Goal: Task Accomplishment & Management: Manage account settings

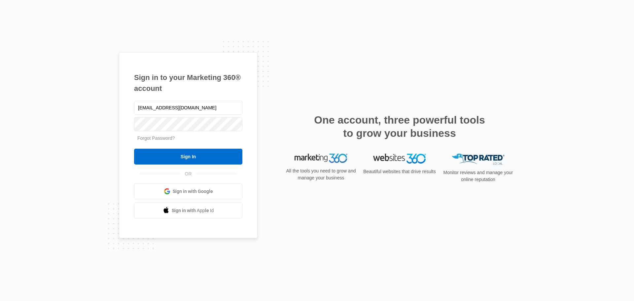
type input "[EMAIL_ADDRESS][DOMAIN_NAME]"
click at [184, 156] on input "Sign In" at bounding box center [188, 157] width 108 height 16
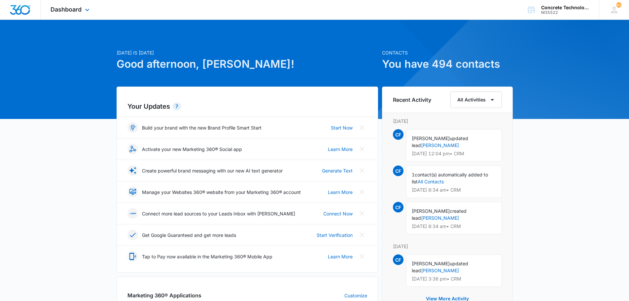
drag, startPoint x: 634, startPoint y: 0, endPoint x: 496, endPoint y: 8, distance: 138.0
click at [496, 8] on div "Dashboard Apps Reputation Websites Forms CRM Email Social Content Ads Intellige…" at bounding box center [314, 10] width 629 height 20
click at [71, 8] on span "Dashboard" at bounding box center [66, 9] width 31 height 7
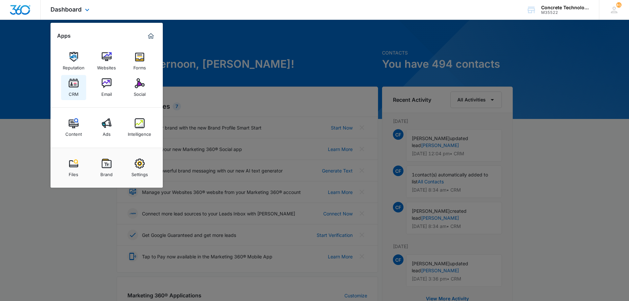
click at [72, 79] on img at bounding box center [74, 83] width 10 height 10
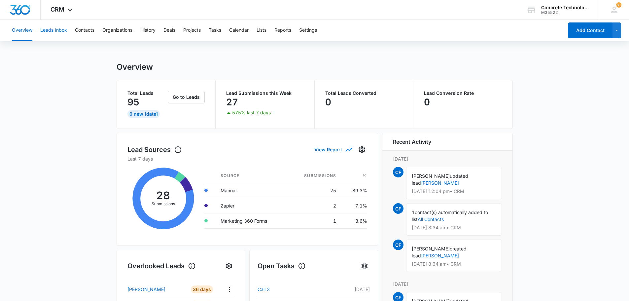
click at [57, 29] on button "Leads Inbox" at bounding box center [53, 30] width 27 height 21
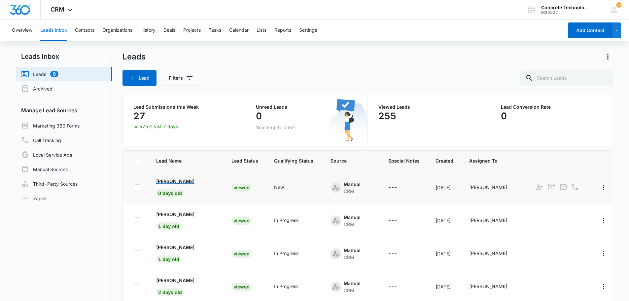
click at [171, 181] on p "[PERSON_NAME]" at bounding box center [175, 181] width 38 height 7
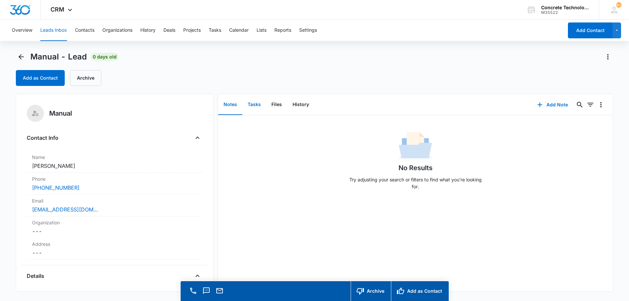
click at [255, 104] on button "Tasks" at bounding box center [255, 105] width 24 height 20
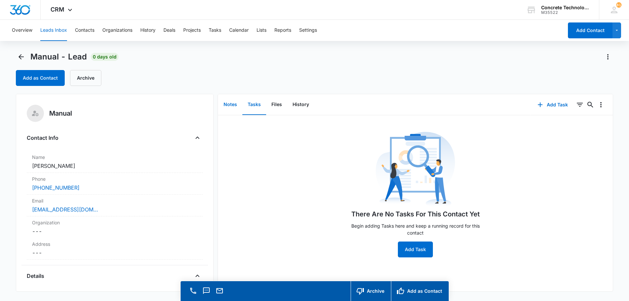
click at [228, 104] on button "Notes" at bounding box center [230, 105] width 24 height 20
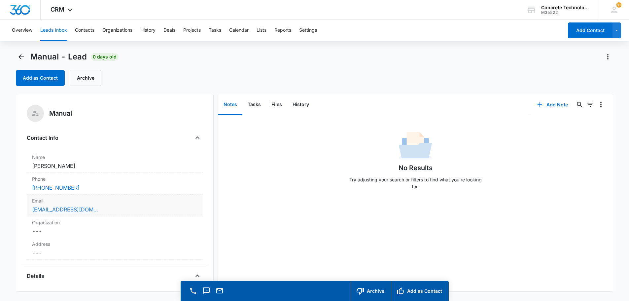
click at [73, 211] on link "[EMAIL_ADDRESS][DOMAIN_NAME]" at bounding box center [65, 210] width 66 height 8
click at [552, 103] on button "Add Note" at bounding box center [553, 105] width 44 height 16
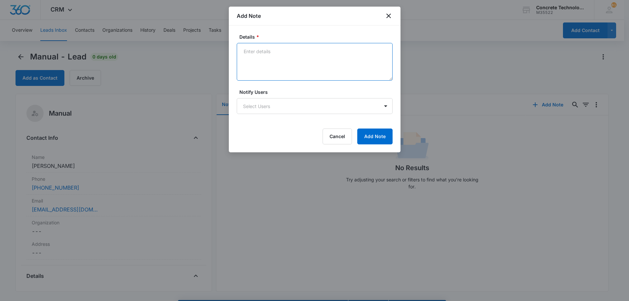
click at [246, 50] on textarea "Details *" at bounding box center [315, 62] width 156 height 38
type textarea "LVM text email"
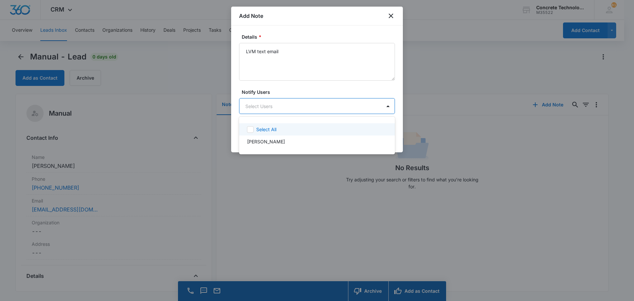
click at [258, 105] on body "CRM Apps Reputation Websites Forms CRM Email Social Content Ads Intelligence Fi…" at bounding box center [317, 150] width 634 height 301
click at [259, 142] on p "[PERSON_NAME]" at bounding box center [266, 141] width 38 height 7
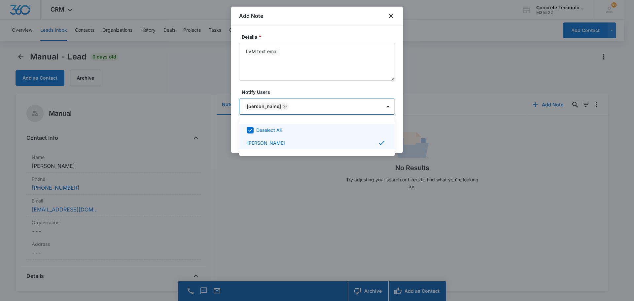
click at [378, 104] on div at bounding box center [317, 150] width 634 height 301
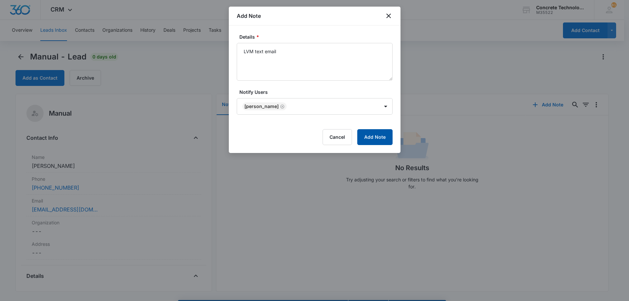
click at [376, 136] on button "Add Note" at bounding box center [375, 137] width 35 height 16
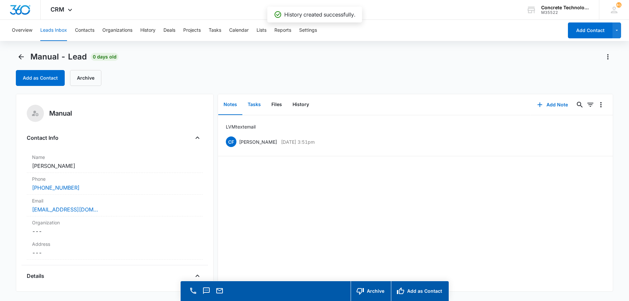
click at [254, 103] on button "Tasks" at bounding box center [255, 105] width 24 height 20
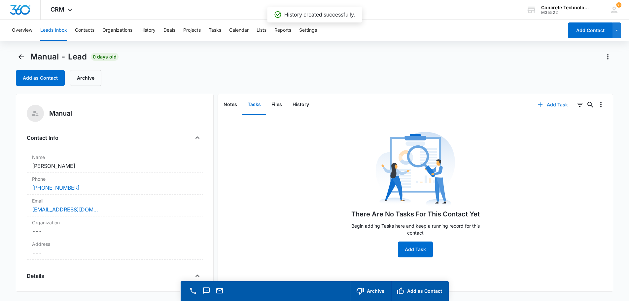
click at [548, 103] on button "Add Task" at bounding box center [553, 105] width 44 height 16
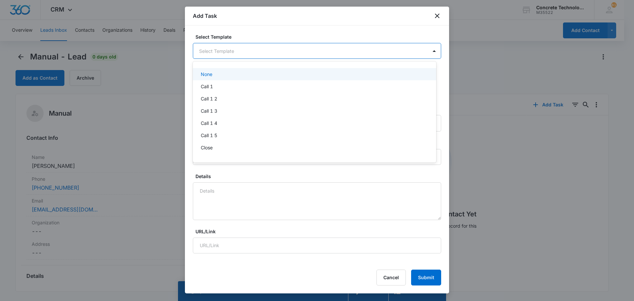
click at [210, 53] on body "CRM Apps Reputation Websites Forms CRM Email Social Content Ads Intelligence Fi…" at bounding box center [317, 150] width 634 height 301
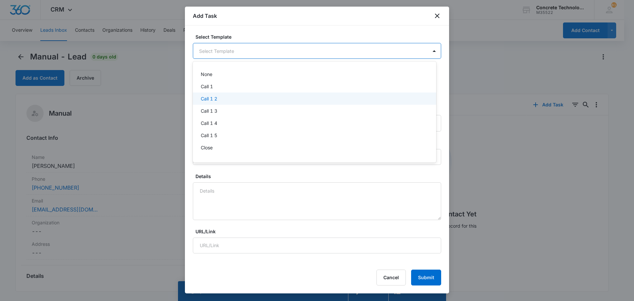
click at [206, 97] on p "Call 1 2" at bounding box center [209, 98] width 17 height 7
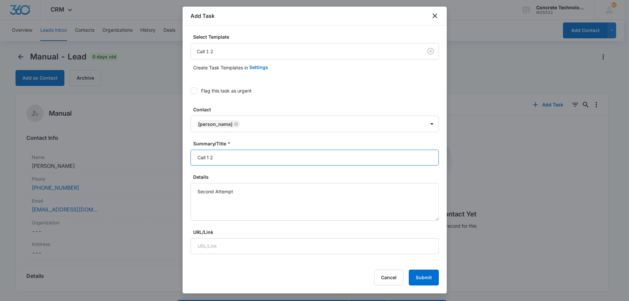
click at [209, 158] on input "Call 1 2" at bounding box center [315, 158] width 248 height 16
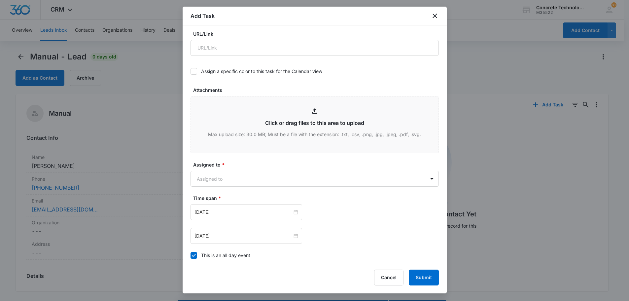
scroll to position [287, 0]
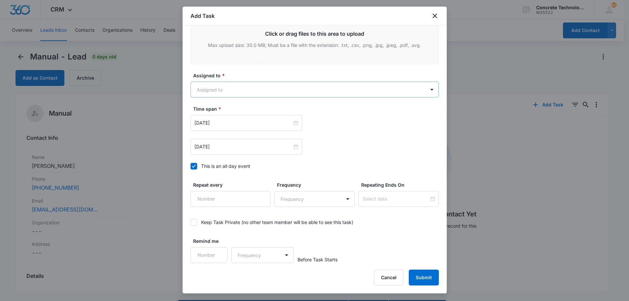
type input "Call 2"
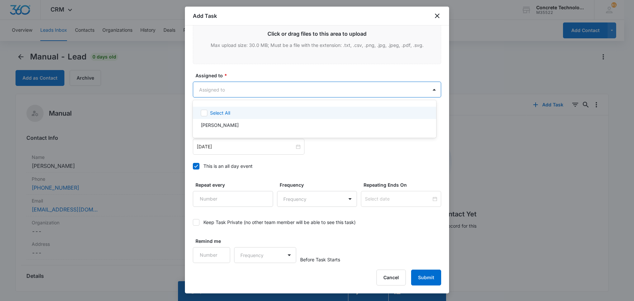
click at [216, 86] on body "CRM Apps Reputation Websites Forms CRM Email Social Content Ads Intelligence Fi…" at bounding box center [317, 150] width 634 height 301
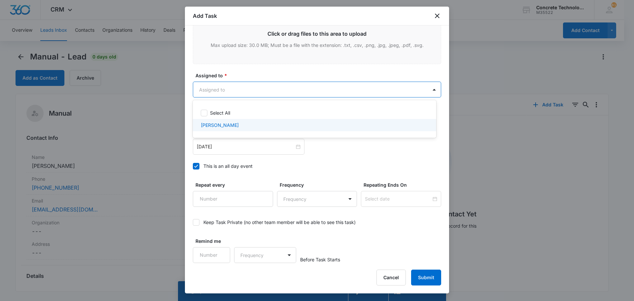
click at [216, 124] on p "[PERSON_NAME]" at bounding box center [220, 125] width 38 height 7
checkbox input "true"
click at [220, 147] on div at bounding box center [317, 150] width 634 height 301
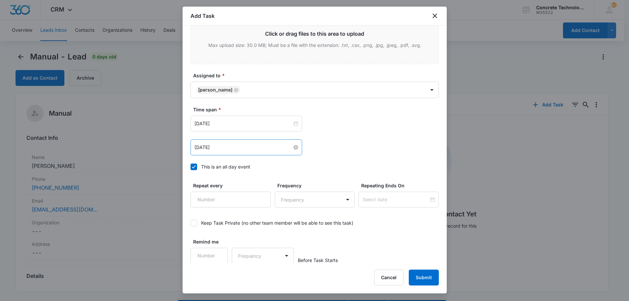
click at [220, 147] on input "[DATE]" at bounding box center [244, 147] width 98 height 7
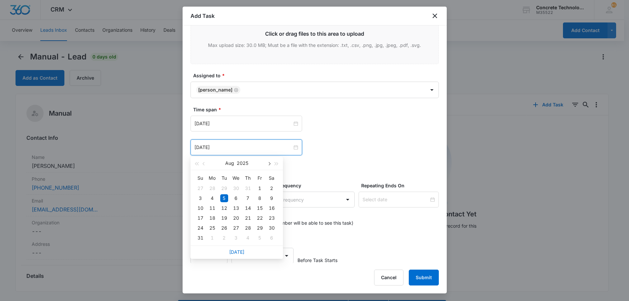
click at [268, 163] on button "button" at bounding box center [269, 163] width 7 height 13
type input "[DATE]"
click at [248, 196] on div "11" at bounding box center [248, 198] width 8 height 8
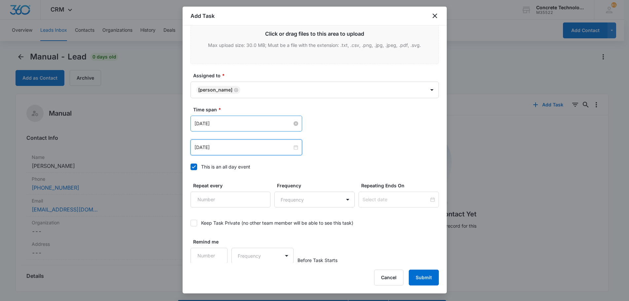
click at [240, 122] on input "[DATE]" at bounding box center [244, 123] width 98 height 7
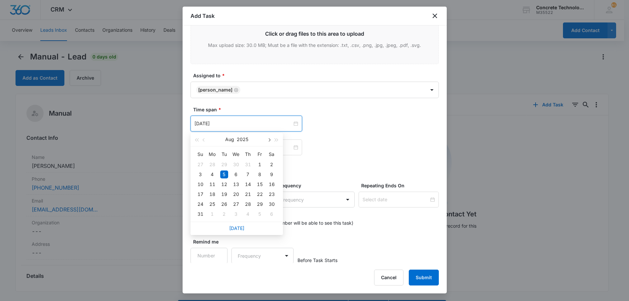
click at [271, 140] on button "button" at bounding box center [269, 139] width 7 height 13
type input "[DATE]"
click at [246, 174] on div "11" at bounding box center [248, 175] width 8 height 8
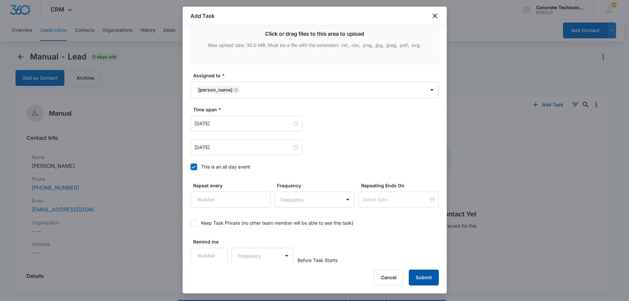
click at [424, 279] on button "Submit" at bounding box center [424, 278] width 30 height 16
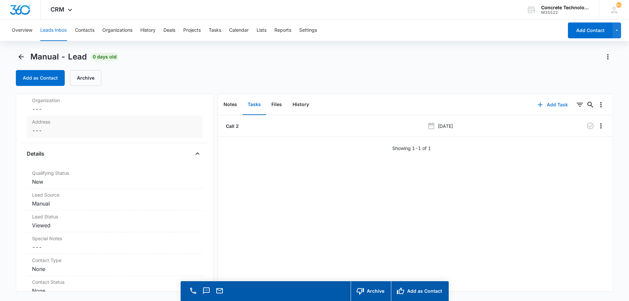
scroll to position [132, 0]
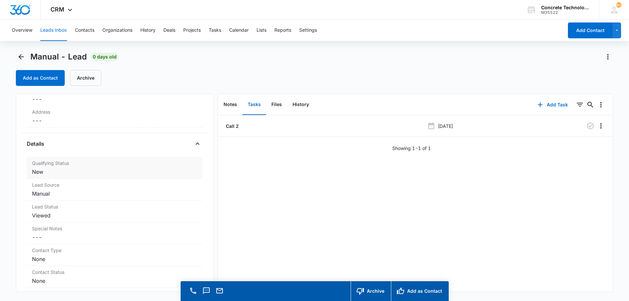
click at [38, 175] on dd "Cancel Save Changes New" at bounding box center [115, 172] width 166 height 8
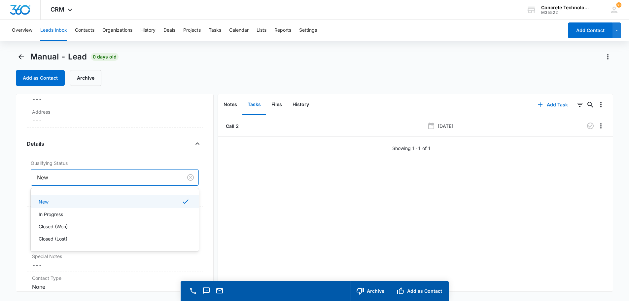
click at [89, 178] on div at bounding box center [105, 177] width 137 height 9
click at [59, 213] on p "In Progress" at bounding box center [51, 214] width 24 height 7
click at [171, 197] on button "Save Changes" at bounding box center [180, 197] width 38 height 13
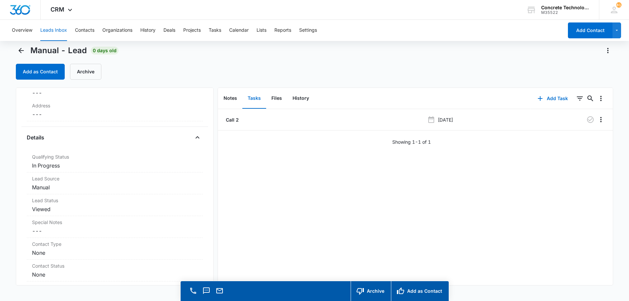
scroll to position [0, 0]
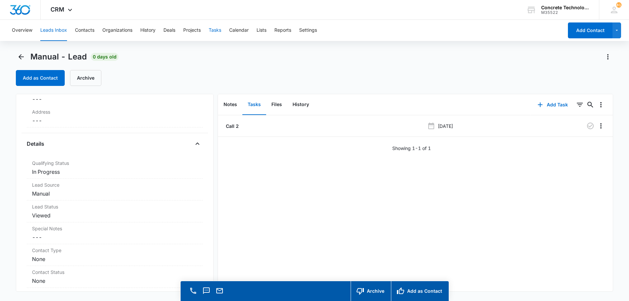
click at [217, 31] on button "Tasks" at bounding box center [215, 30] width 13 height 21
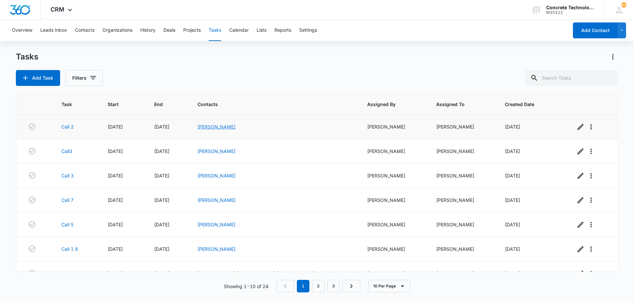
click at [236, 126] on link "[PERSON_NAME]" at bounding box center [217, 127] width 38 height 6
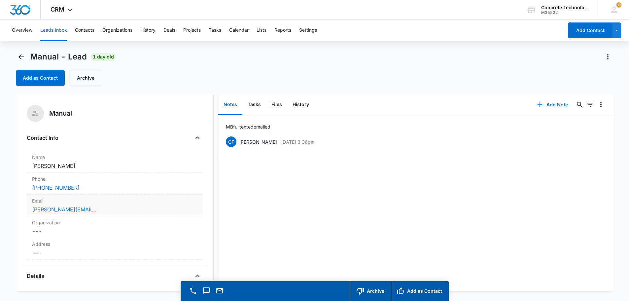
click at [68, 209] on link "[PERSON_NAME][EMAIL_ADDRESS][DOMAIN_NAME]" at bounding box center [65, 210] width 66 height 8
click at [53, 210] on link "[PERSON_NAME][EMAIL_ADDRESS][DOMAIN_NAME]" at bounding box center [65, 210] width 66 height 8
click at [550, 104] on button "Add Note" at bounding box center [553, 105] width 44 height 16
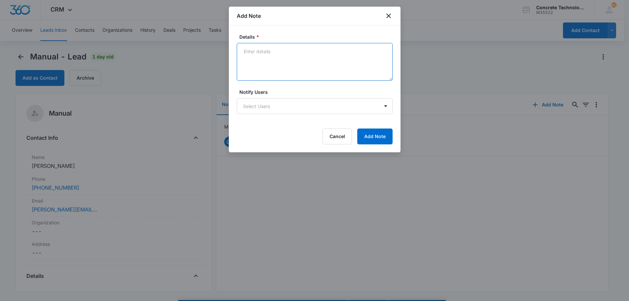
click at [245, 51] on textarea "Details *" at bounding box center [315, 62] width 156 height 38
click at [276, 52] on textarea "He is a Laboror" at bounding box center [315, 62] width 156 height 38
click at [278, 51] on textarea "He is a Laboror" at bounding box center [315, 62] width 156 height 38
click at [278, 51] on textarea "He is a Labor" at bounding box center [315, 62] width 156 height 38
click at [311, 51] on textarea "He is a Labor worker that traval" at bounding box center [315, 62] width 156 height 38
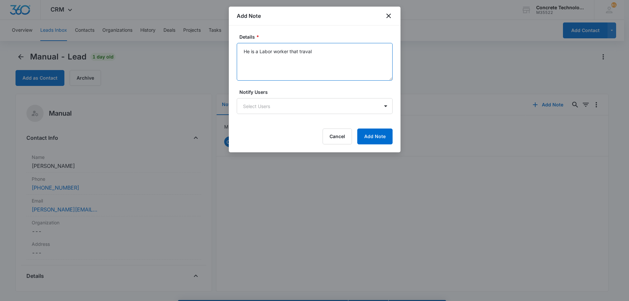
click at [312, 52] on textarea "He is a Labor worker that traval" at bounding box center [315, 62] width 156 height 38
type textarea "He is a Labor worker that travels the NE. Said he has the money and wants more …"
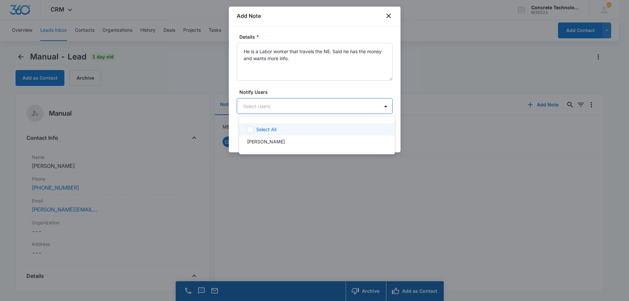
click at [307, 100] on body "CRM Apps Reputation Websites Forms CRM Email Social Content Ads Intelligence Fi…" at bounding box center [314, 150] width 629 height 301
click at [284, 143] on div "[PERSON_NAME]" at bounding box center [316, 141] width 139 height 7
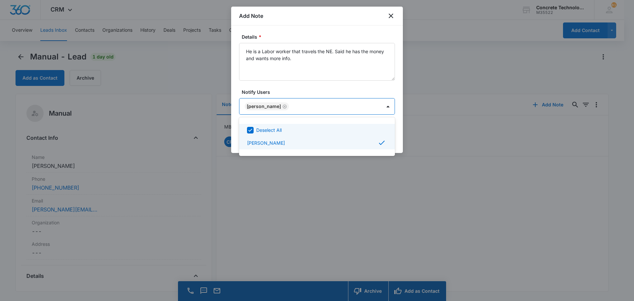
click at [381, 106] on div at bounding box center [317, 150] width 634 height 301
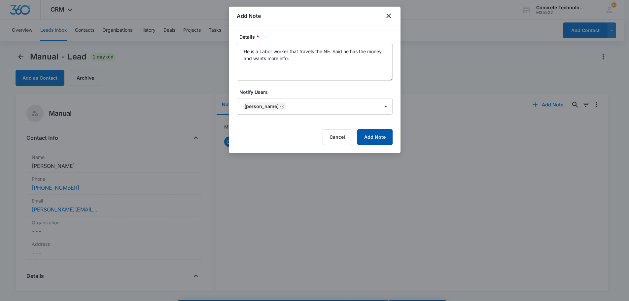
click at [373, 137] on button "Add Note" at bounding box center [375, 137] width 35 height 16
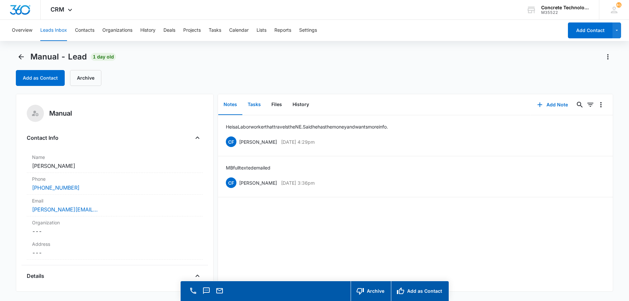
click at [251, 103] on button "Tasks" at bounding box center [255, 105] width 24 height 20
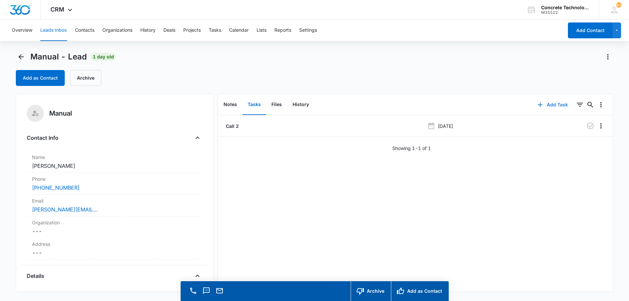
click at [550, 103] on button "Add Task" at bounding box center [553, 105] width 44 height 16
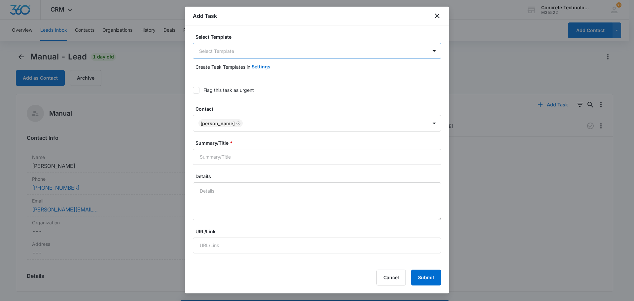
click at [215, 52] on body "CRM Apps Reputation Websites Forms CRM Email Social Content Ads Intelligence Fi…" at bounding box center [317, 160] width 634 height 320
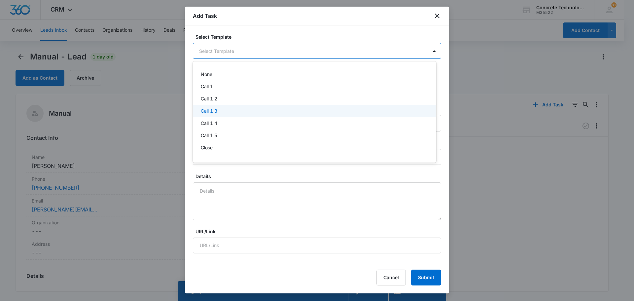
click at [214, 109] on p "Call 1 3" at bounding box center [209, 110] width 17 height 7
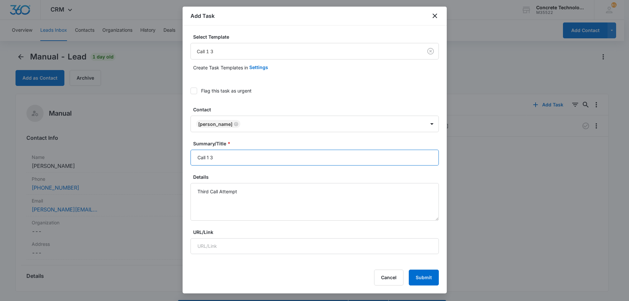
click at [209, 158] on input "Call 1 3" at bounding box center [315, 158] width 248 height 16
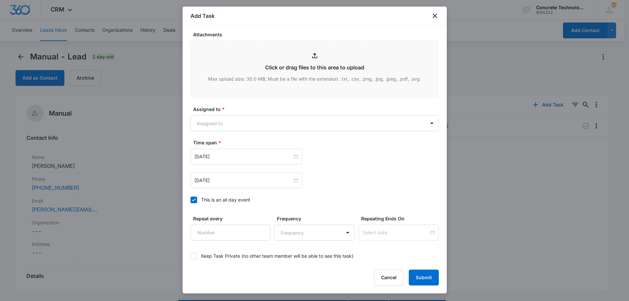
scroll to position [264, 0]
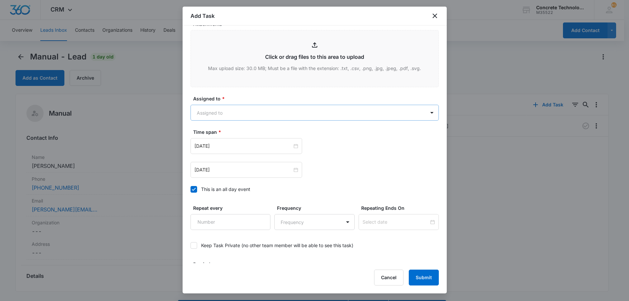
type input "Cal 3"
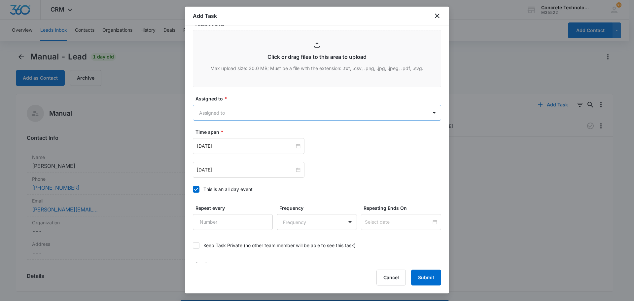
click at [225, 110] on body "CRM Apps Reputation Websites Forms CRM Email Social Content Ads Intelligence Fi…" at bounding box center [317, 160] width 634 height 320
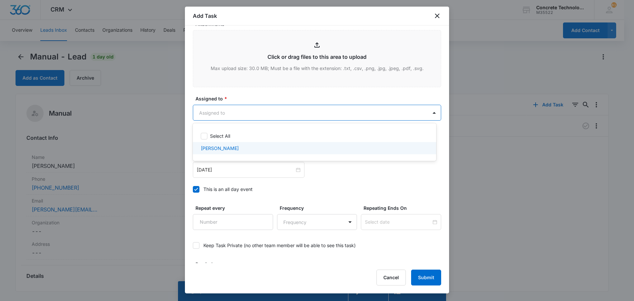
click at [218, 147] on p "[PERSON_NAME]" at bounding box center [220, 148] width 38 height 7
checkbox input "true"
click at [212, 170] on div at bounding box center [317, 150] width 634 height 301
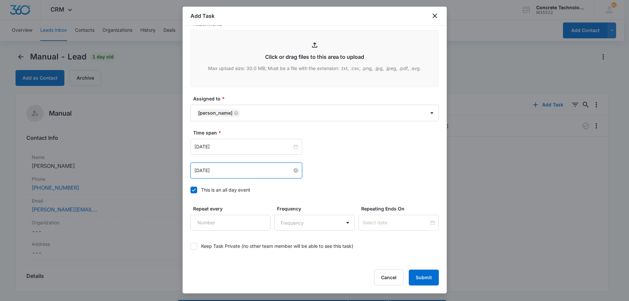
click at [208, 169] on input "[DATE]" at bounding box center [244, 170] width 98 height 7
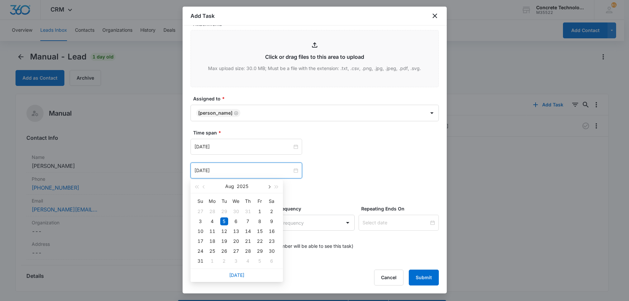
click at [270, 187] on span "button" at bounding box center [269, 186] width 3 height 3
type input "[DATE]"
click at [213, 230] on div "15" at bounding box center [213, 231] width 8 height 8
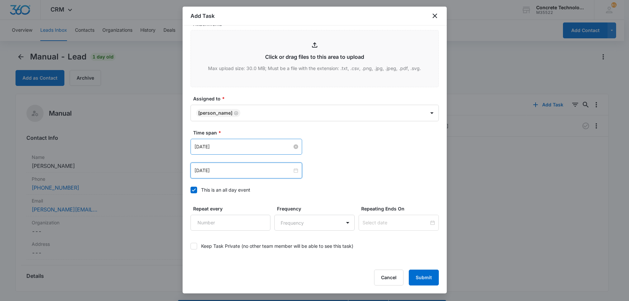
click at [226, 144] on input "[DATE]" at bounding box center [244, 146] width 98 height 7
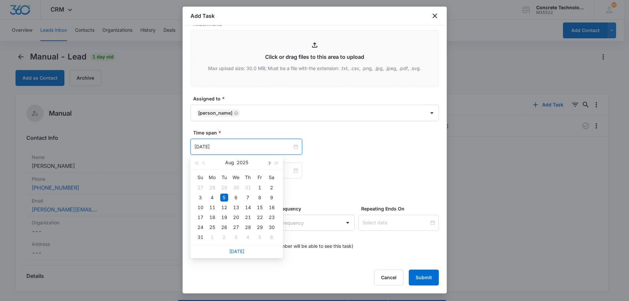
click at [269, 163] on span "button" at bounding box center [269, 163] width 3 height 3
type input "[DATE]"
click at [213, 207] on div "15" at bounding box center [213, 208] width 8 height 8
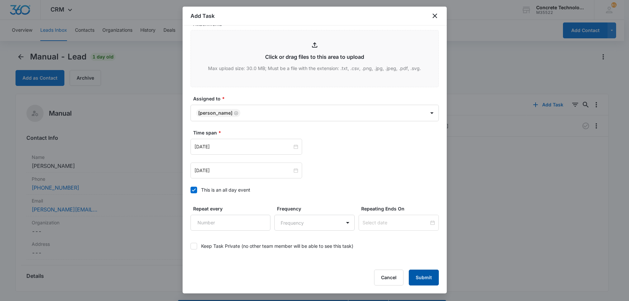
click at [425, 276] on button "Submit" at bounding box center [424, 278] width 30 height 16
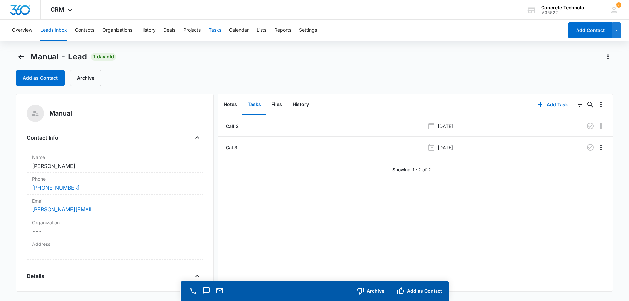
click at [214, 28] on button "Tasks" at bounding box center [215, 30] width 13 height 21
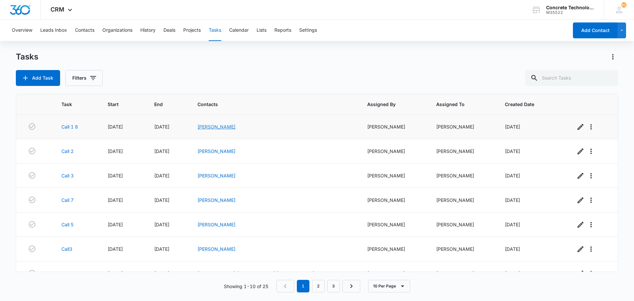
click at [236, 127] on link "[PERSON_NAME]" at bounding box center [217, 127] width 38 height 6
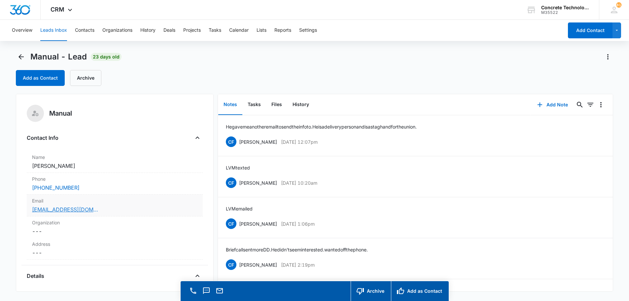
click at [64, 209] on link "[EMAIL_ADDRESS][DOMAIN_NAME]" at bounding box center [65, 210] width 66 height 8
click at [549, 104] on button "Add Note" at bounding box center [553, 105] width 44 height 16
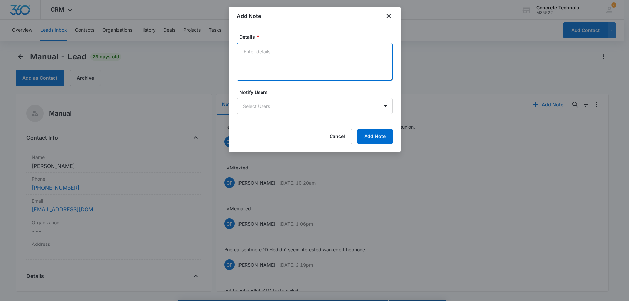
click at [246, 51] on textarea "Details *" at bounding box center [315, 62] width 156 height 38
type textarea "email no good and not responding"
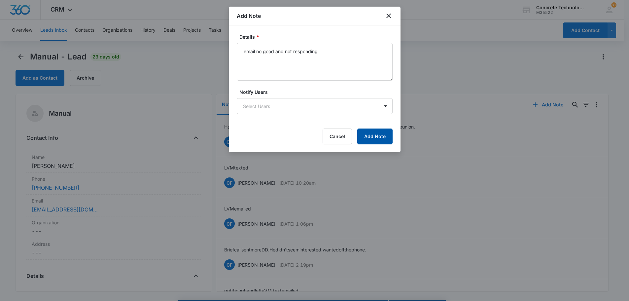
click at [374, 136] on button "Add Note" at bounding box center [375, 137] width 35 height 16
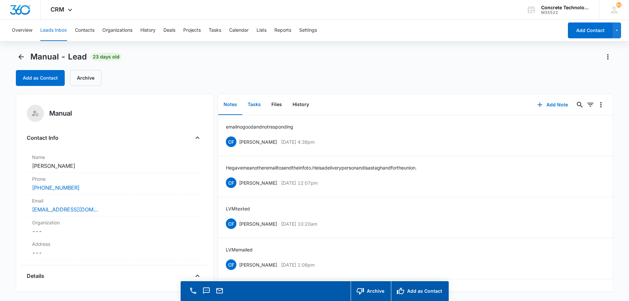
click at [254, 102] on button "Tasks" at bounding box center [255, 105] width 24 height 20
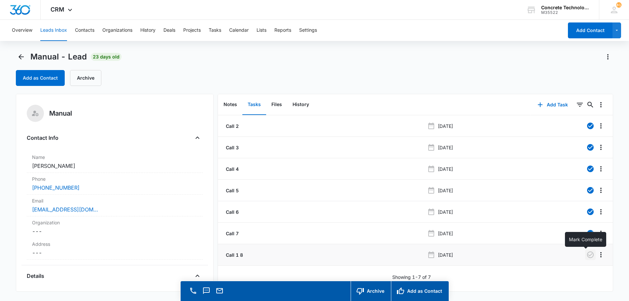
click at [587, 255] on icon "button" at bounding box center [591, 255] width 8 height 8
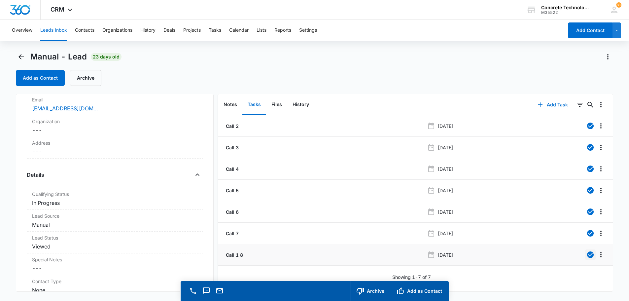
scroll to position [115, 0]
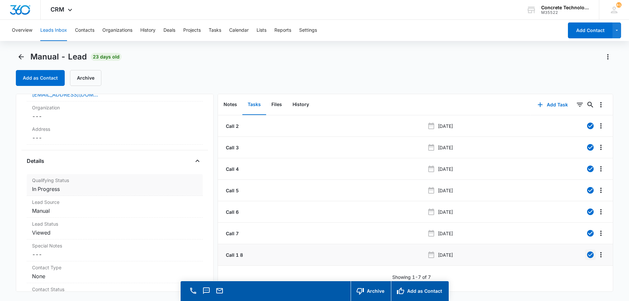
click at [58, 193] on div "Qualifying Status Cancel Save Changes In Progress" at bounding box center [115, 185] width 176 height 22
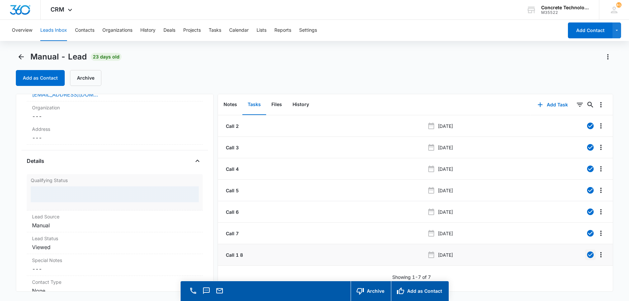
click at [58, 193] on div at bounding box center [115, 194] width 168 height 16
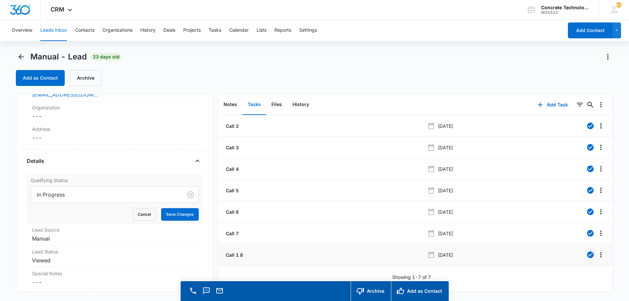
click at [58, 193] on div at bounding box center [105, 194] width 137 height 9
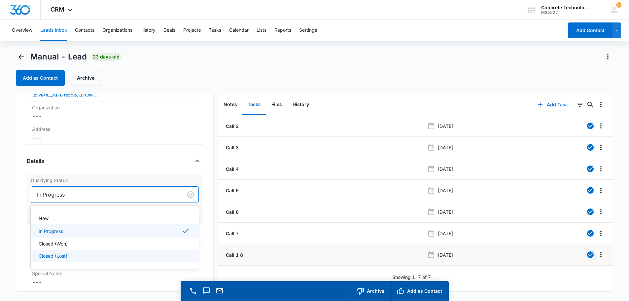
click at [49, 255] on p "Closed (Lost)" at bounding box center [53, 255] width 29 height 7
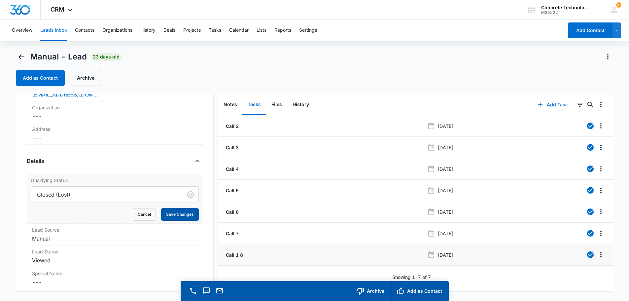
click at [181, 215] on button "Save Changes" at bounding box center [180, 214] width 38 height 13
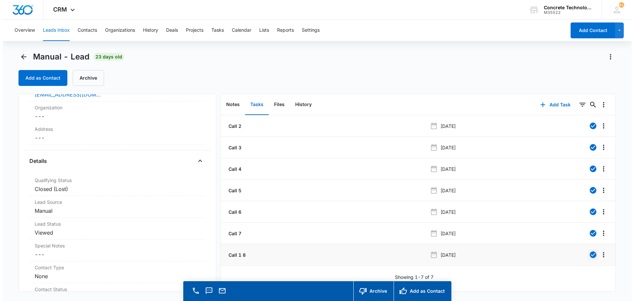
scroll to position [0, 0]
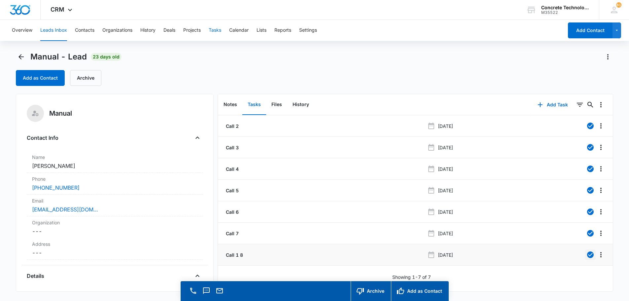
click at [218, 28] on button "Tasks" at bounding box center [215, 30] width 13 height 21
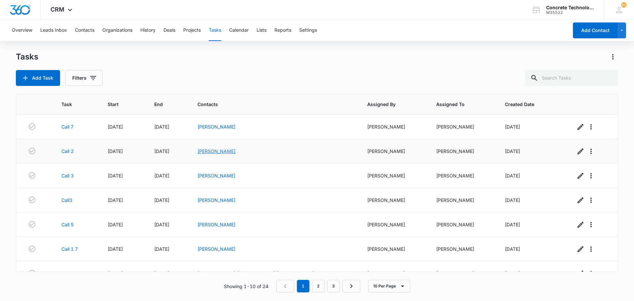
click at [236, 150] on link "[PERSON_NAME]" at bounding box center [217, 151] width 38 height 6
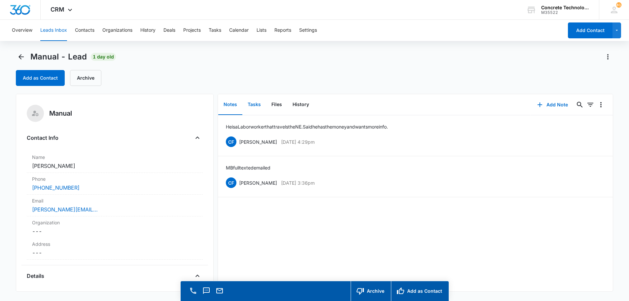
click at [258, 102] on button "Tasks" at bounding box center [255, 105] width 24 height 20
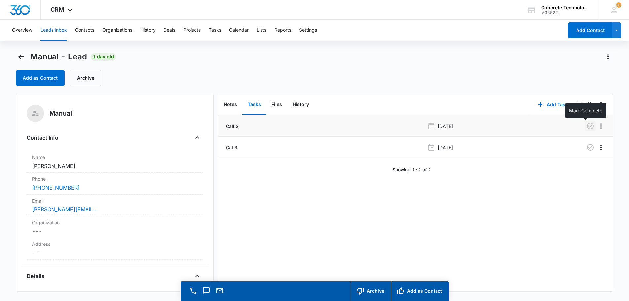
click at [587, 126] on icon "button" at bounding box center [591, 126] width 8 height 8
click at [215, 32] on button "Tasks" at bounding box center [215, 30] width 13 height 21
